Goal: Information Seeking & Learning: Learn about a topic

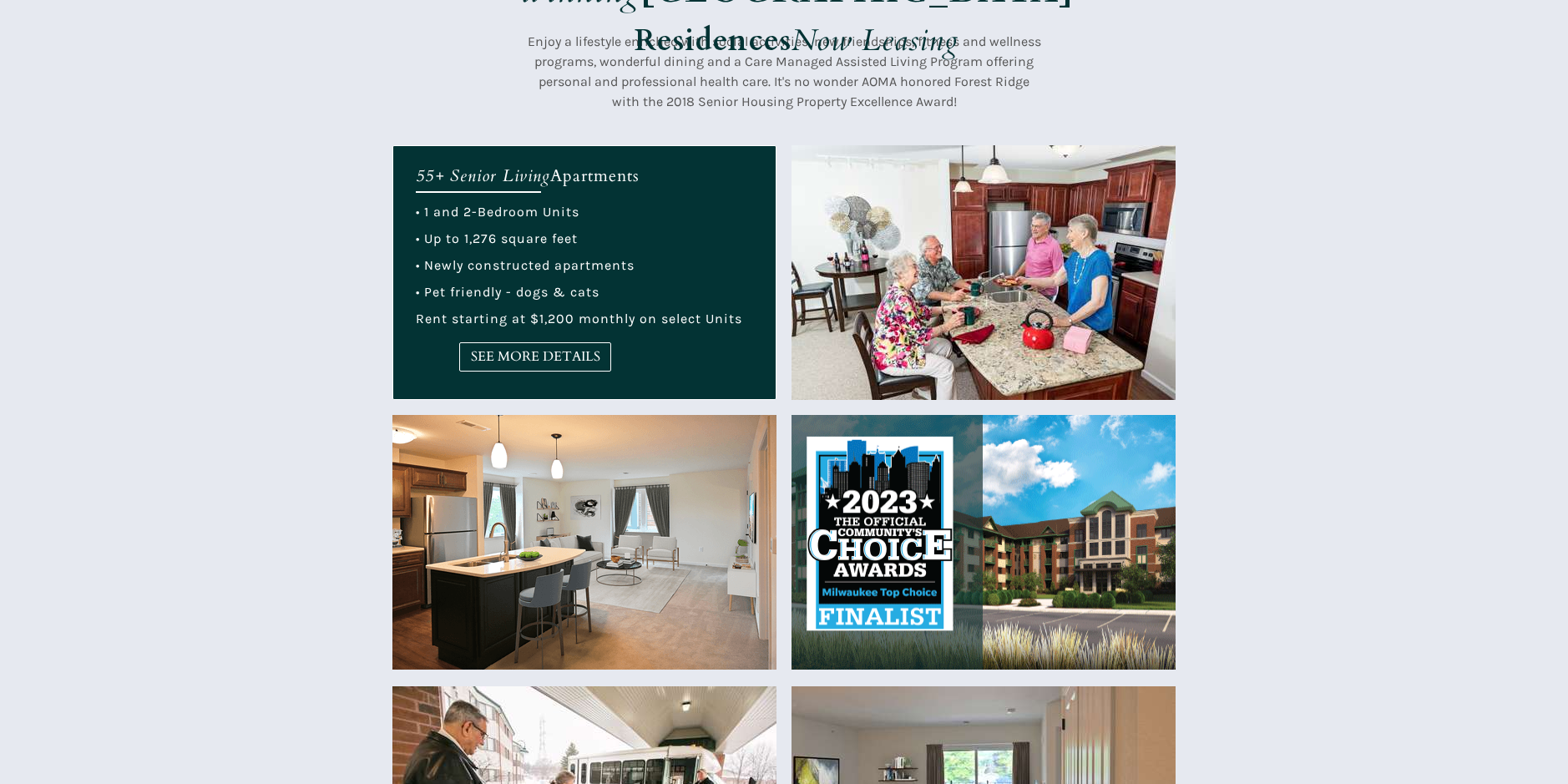
scroll to position [501, 0]
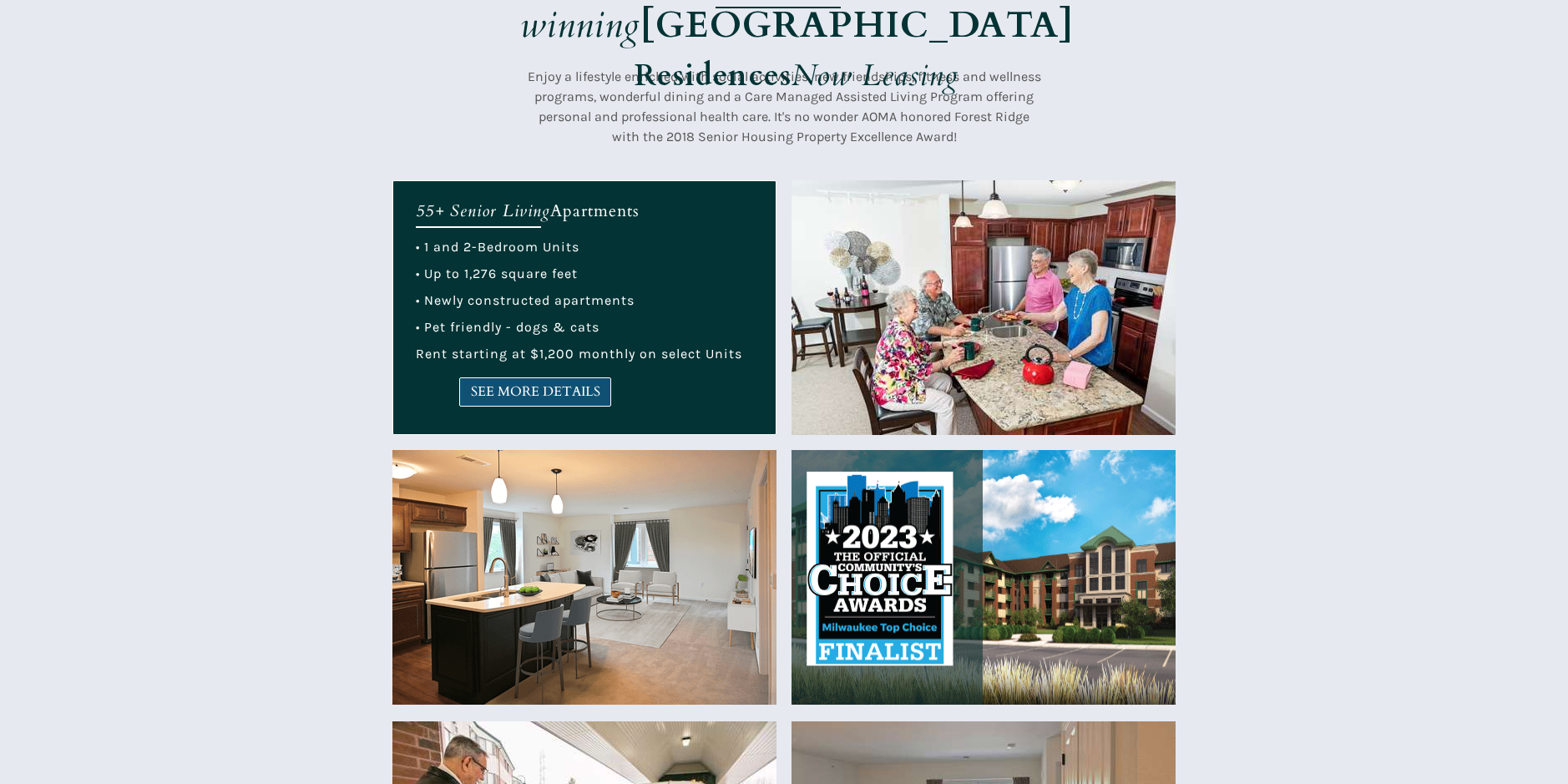
click at [537, 388] on span "SEE MORE DETAILS" at bounding box center [535, 392] width 150 height 16
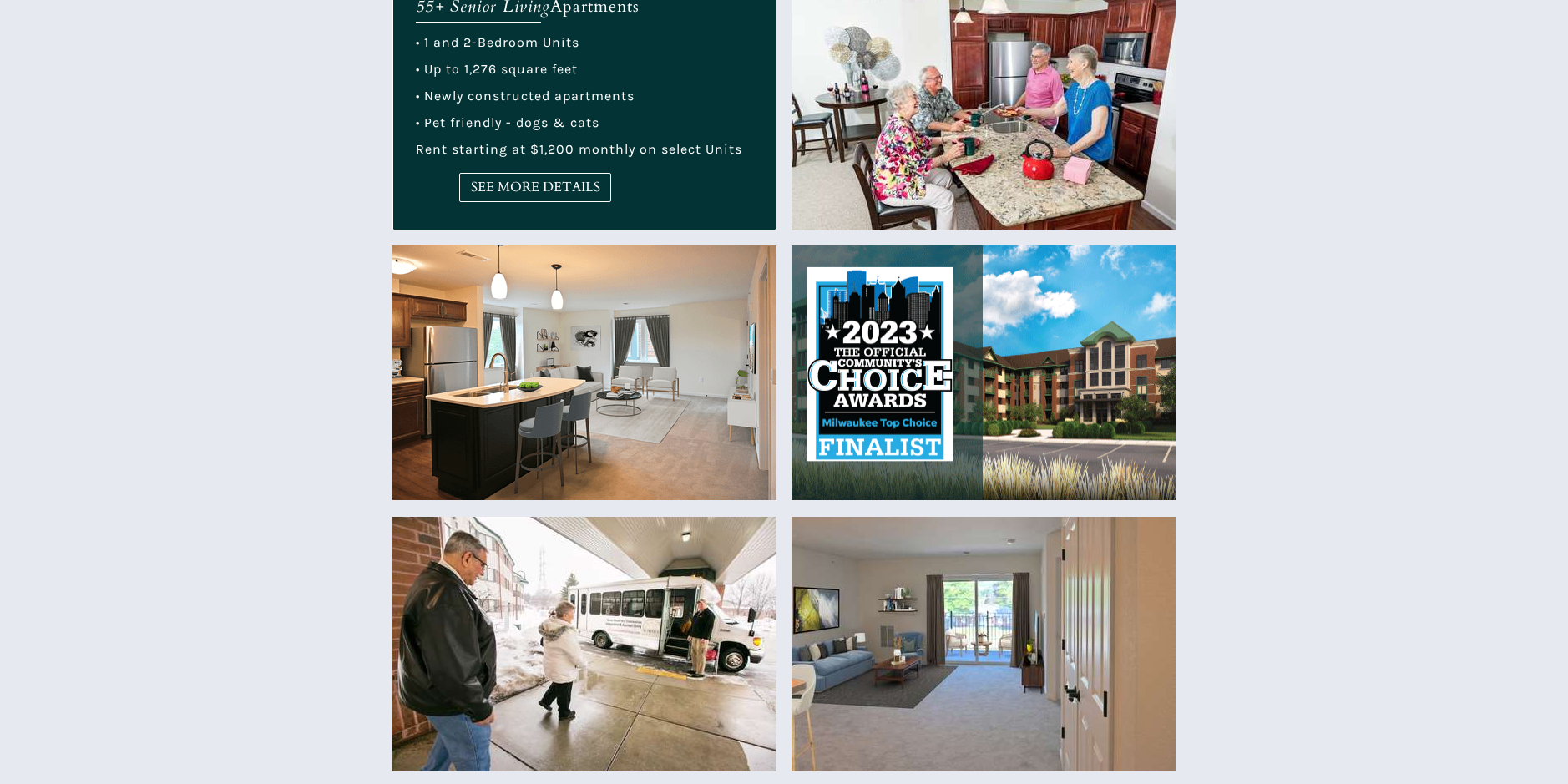
scroll to position [668, 0]
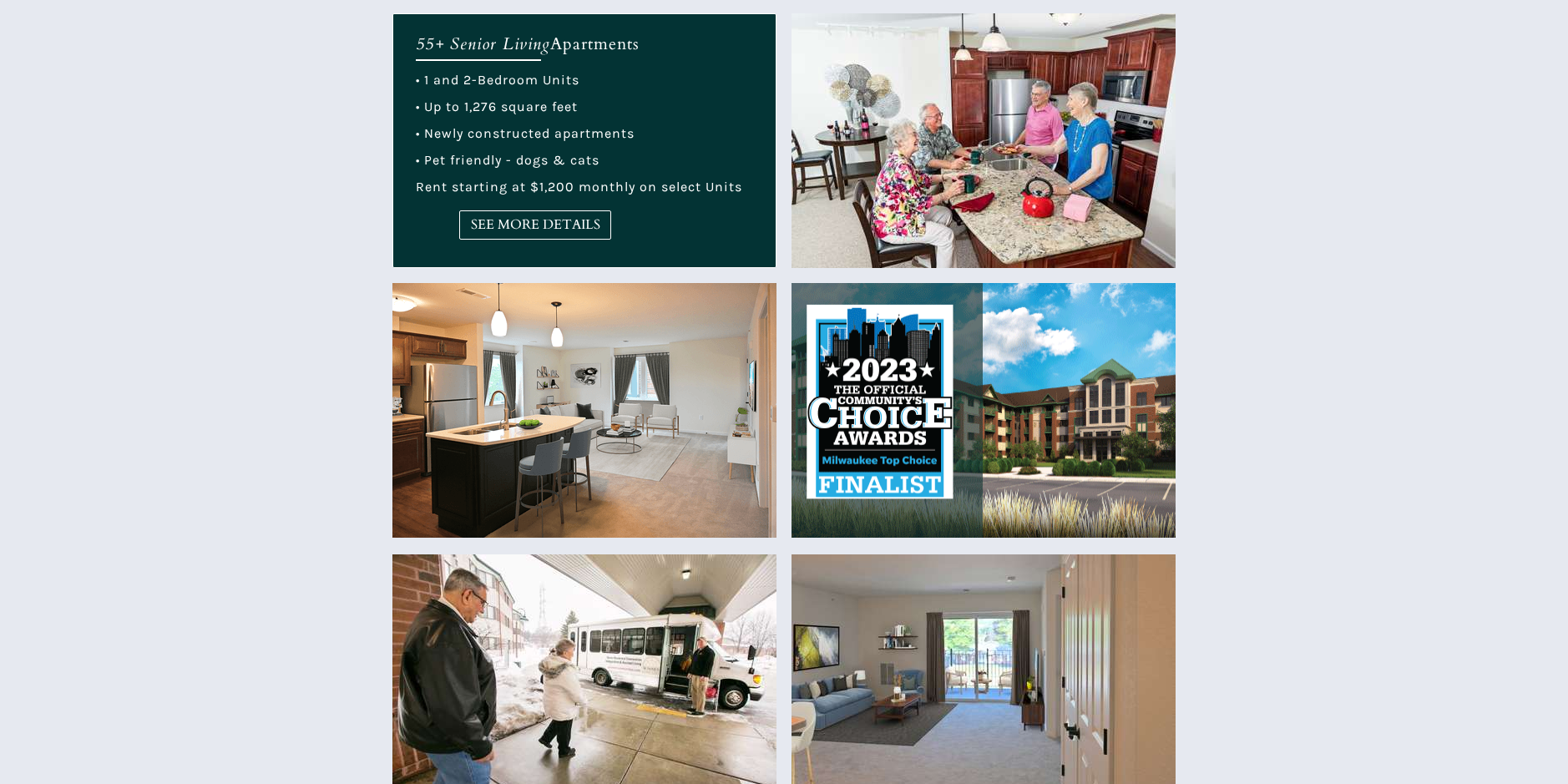
click at [569, 468] on img at bounding box center [584, 411] width 384 height 255
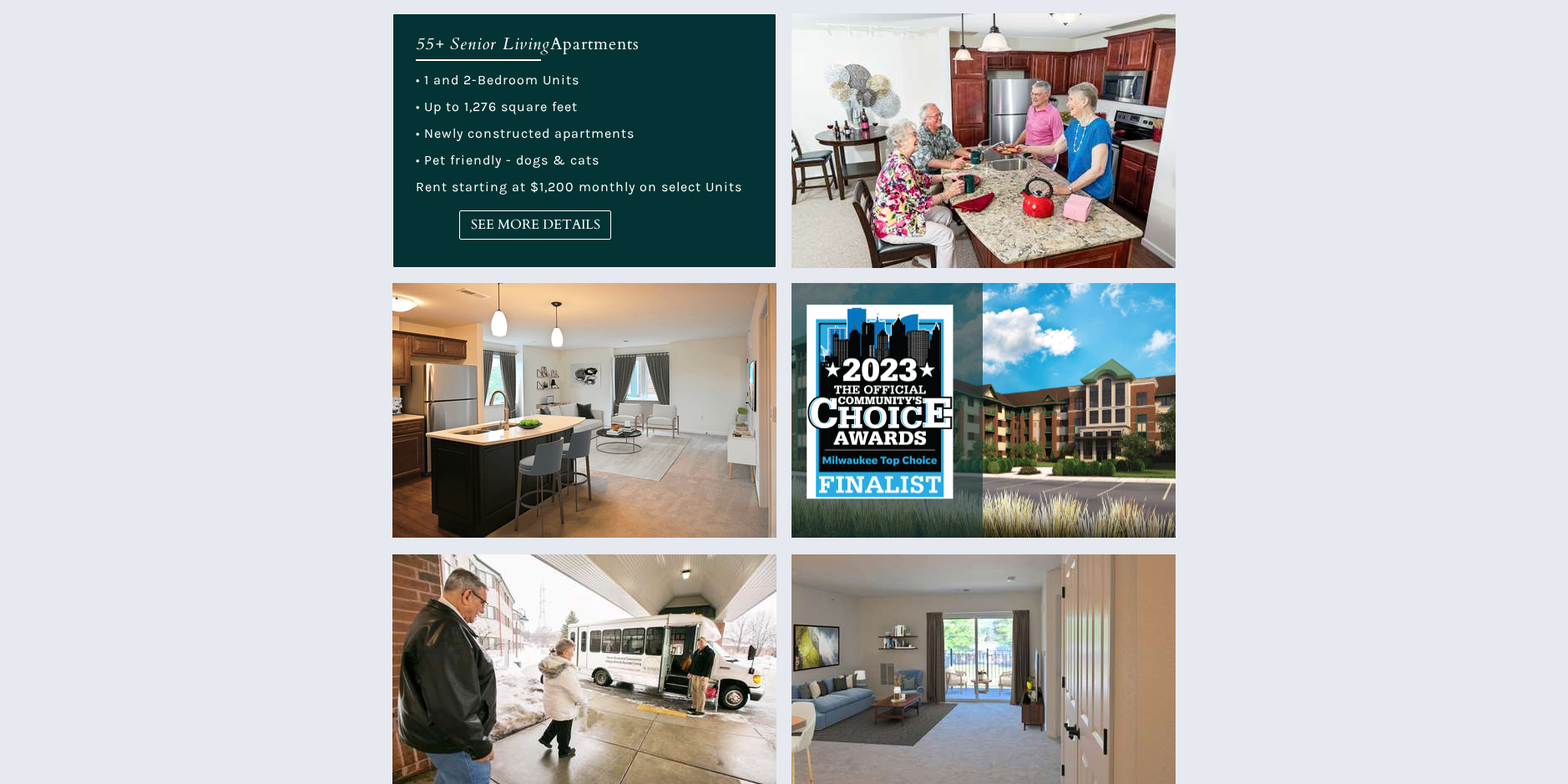
click at [569, 467] on img at bounding box center [584, 411] width 384 height 255
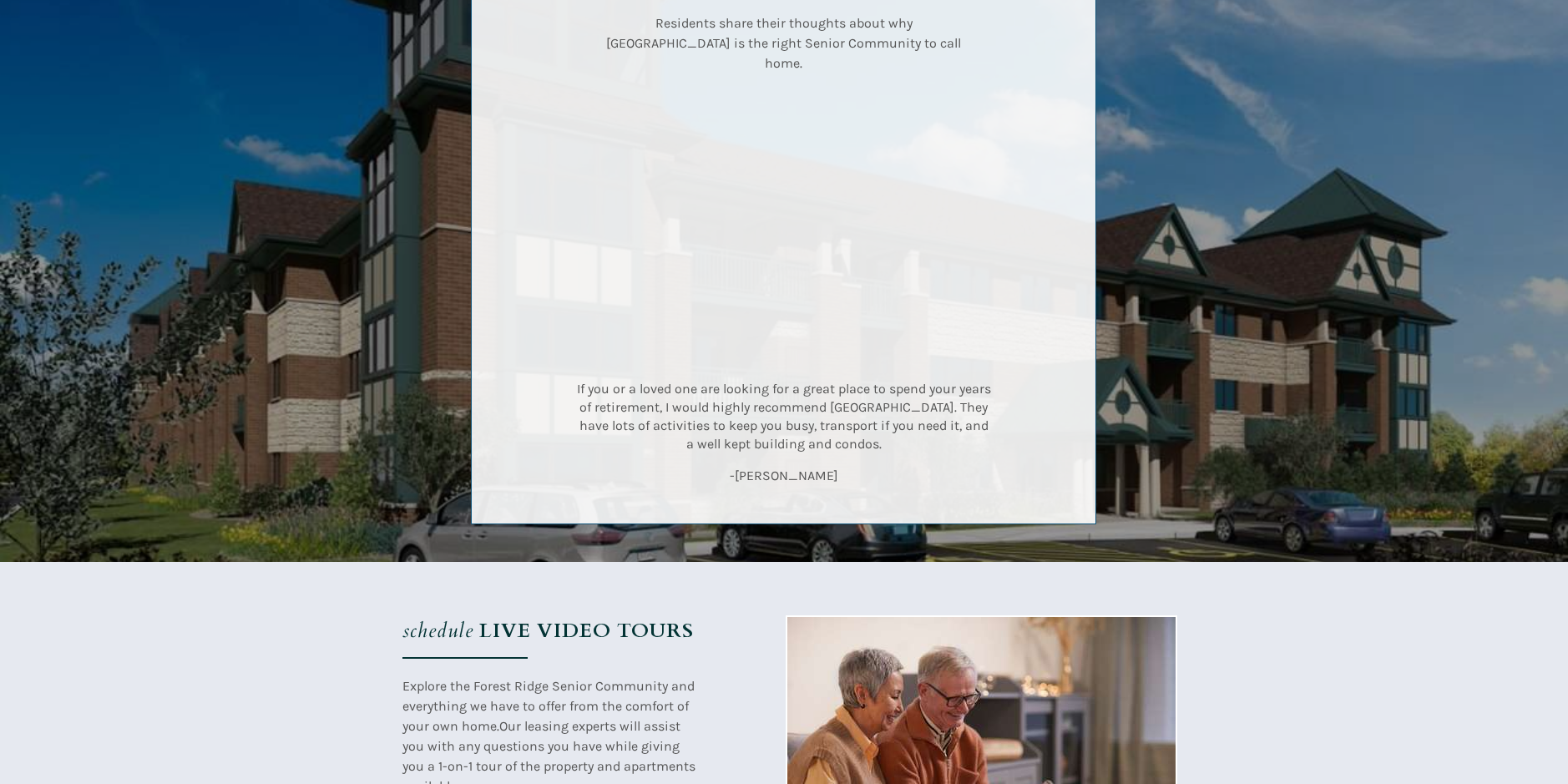
scroll to position [2432, 0]
